Goal: Task Accomplishment & Management: Manage account settings

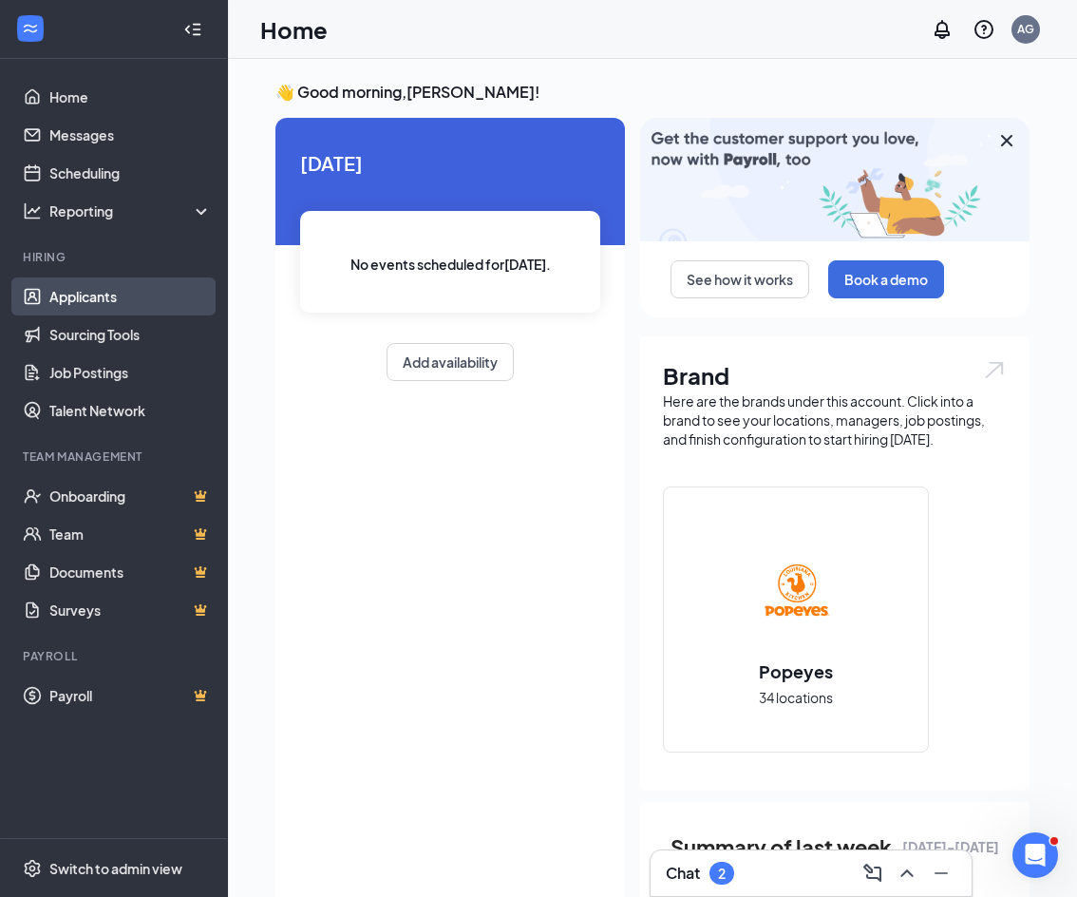
click at [88, 294] on link "Applicants" at bounding box center [130, 296] width 162 height 38
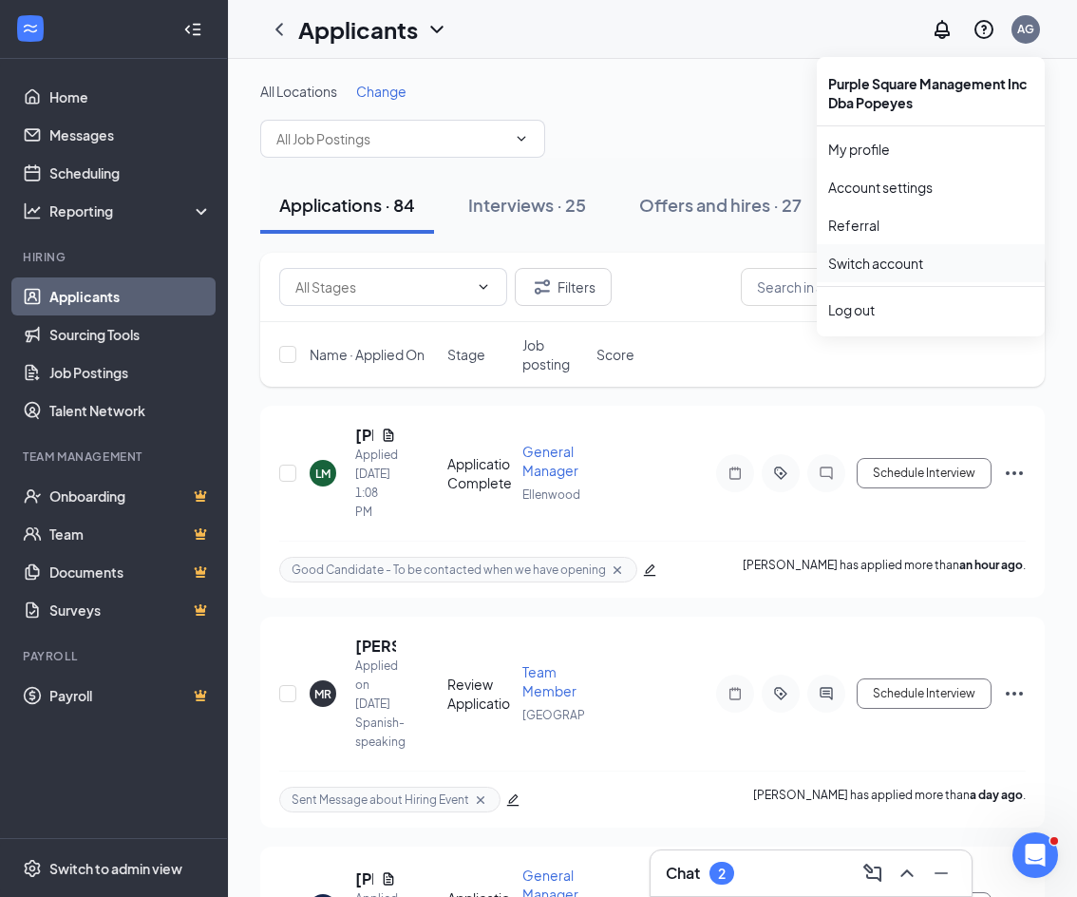
click at [890, 255] on link "Switch account" at bounding box center [875, 263] width 95 height 17
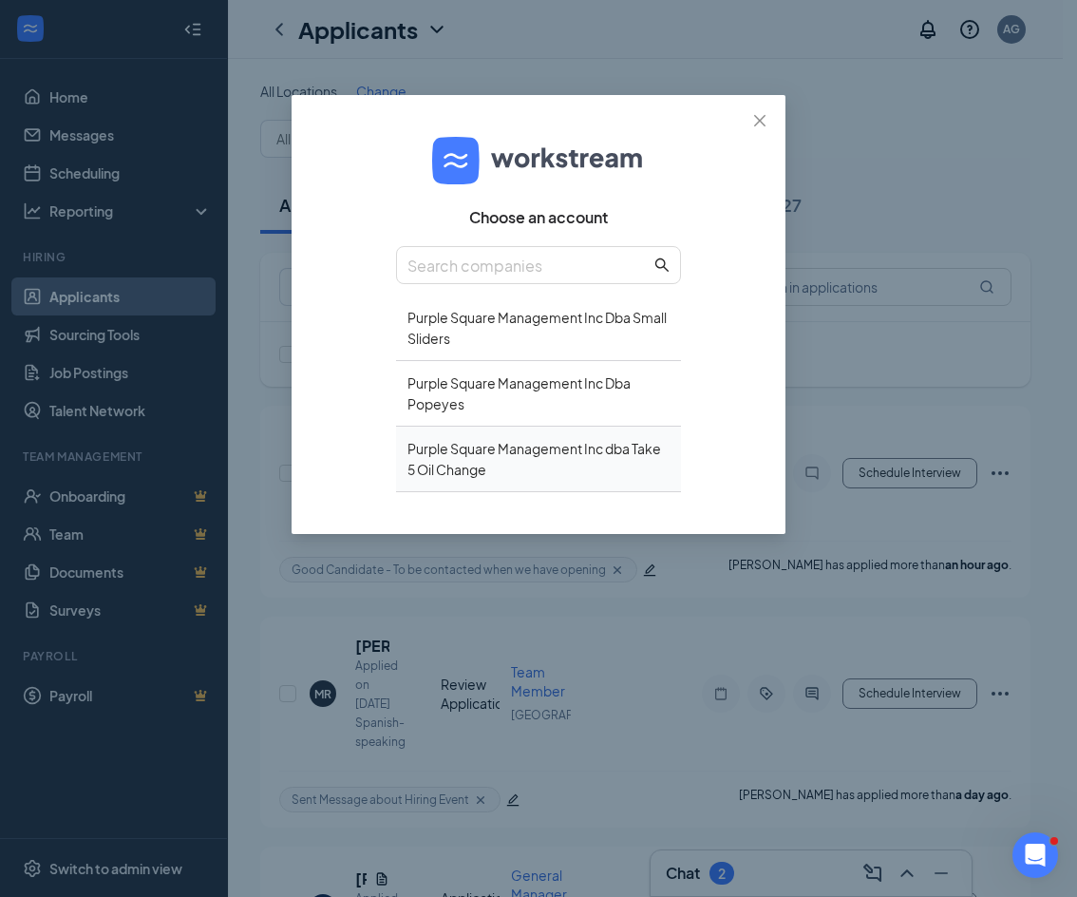
click at [490, 453] on div "Purple Square Management Inc dba Take 5 Oil Change" at bounding box center [538, 459] width 285 height 66
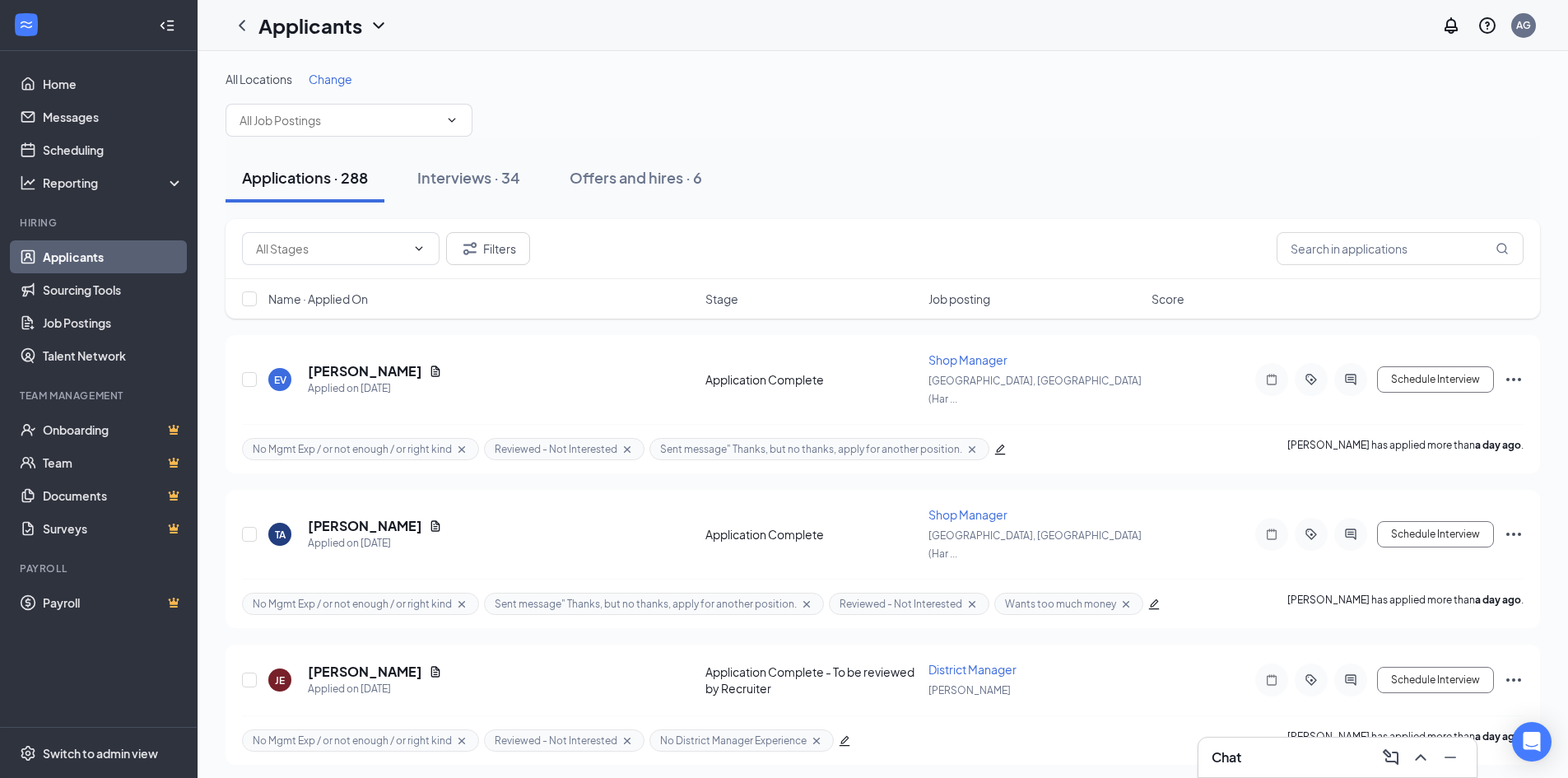
click at [891, 131] on div "All Locations Change" at bounding box center [882, 104] width 1315 height 66
